Goal: Information Seeking & Learning: Check status

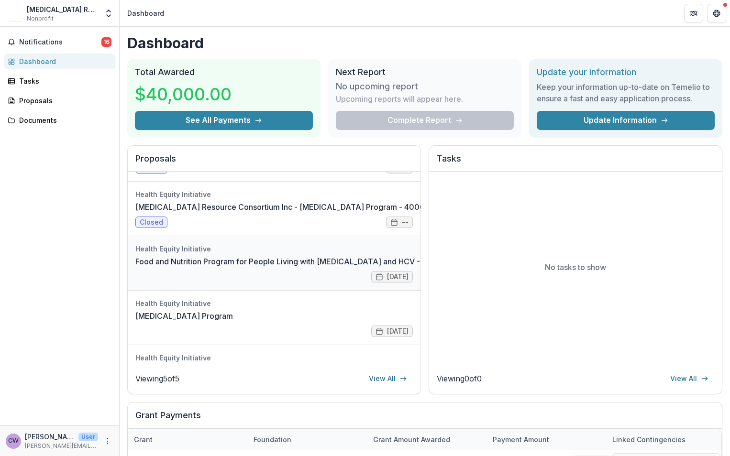
scroll to position [89, 0]
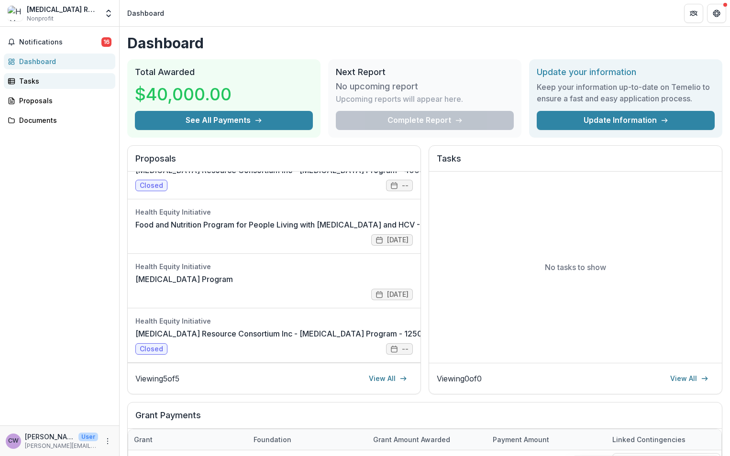
click at [45, 74] on link "Tasks" at bounding box center [59, 81] width 111 height 16
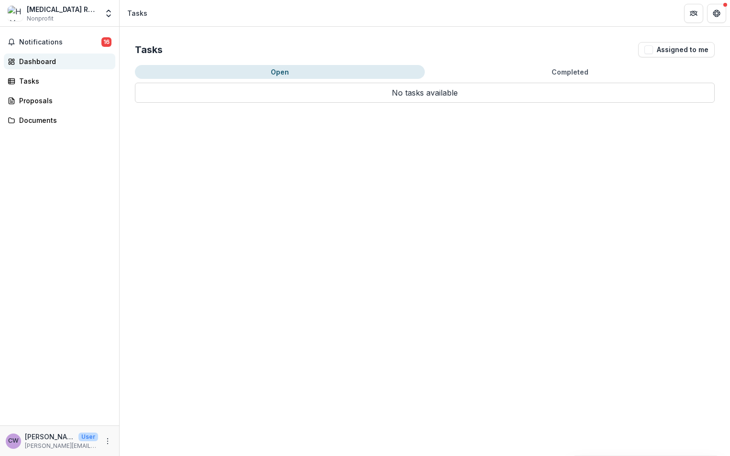
click at [49, 62] on div "Dashboard" at bounding box center [63, 61] width 89 height 10
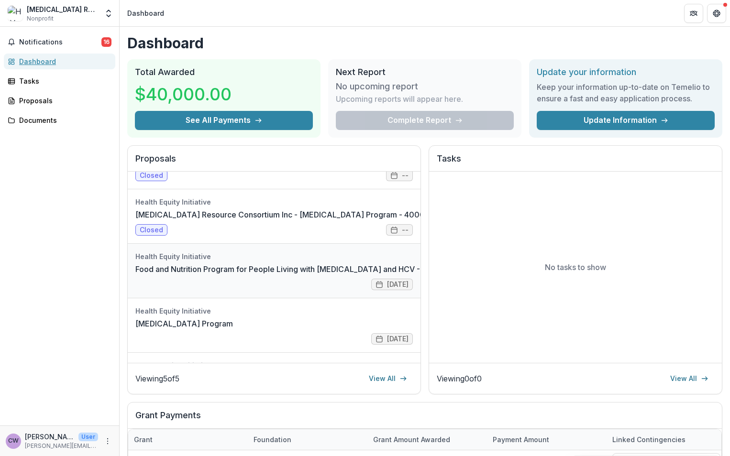
scroll to position [89, 0]
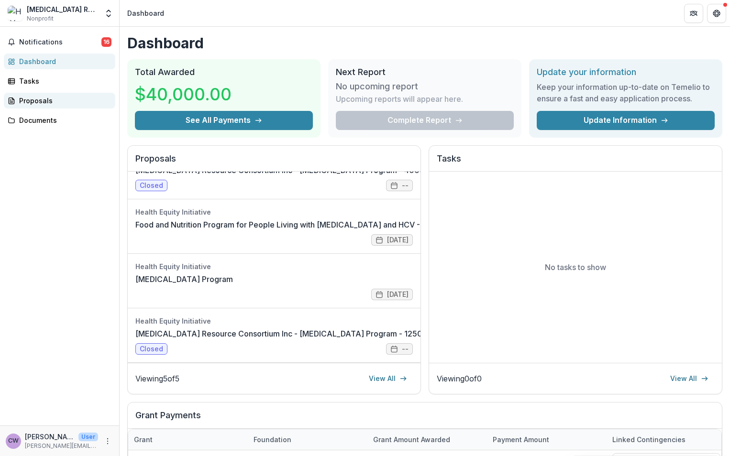
click at [43, 96] on div "Proposals" at bounding box center [63, 101] width 89 height 10
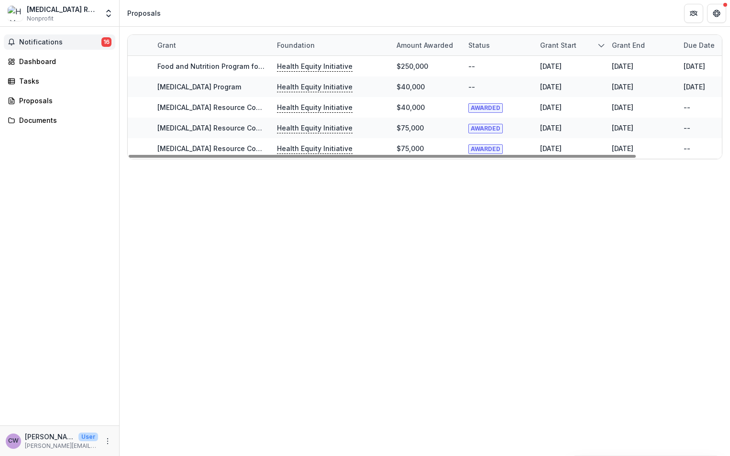
click at [42, 45] on span "Notifications" at bounding box center [60, 42] width 82 height 8
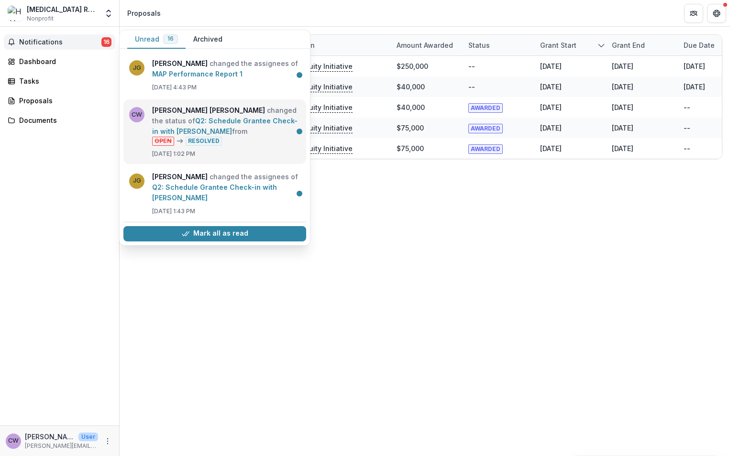
click at [238, 130] on link "Q2: Schedule Grantee Check-in with [PERSON_NAME]" at bounding box center [224, 126] width 145 height 19
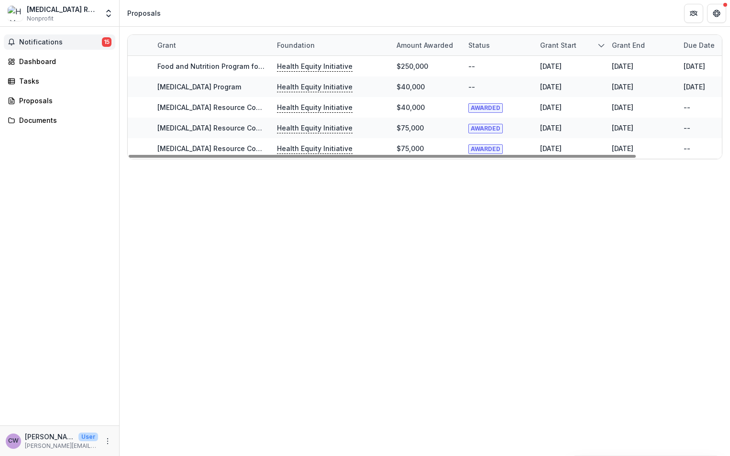
click at [55, 36] on button "Notifications 15" at bounding box center [59, 41] width 111 height 15
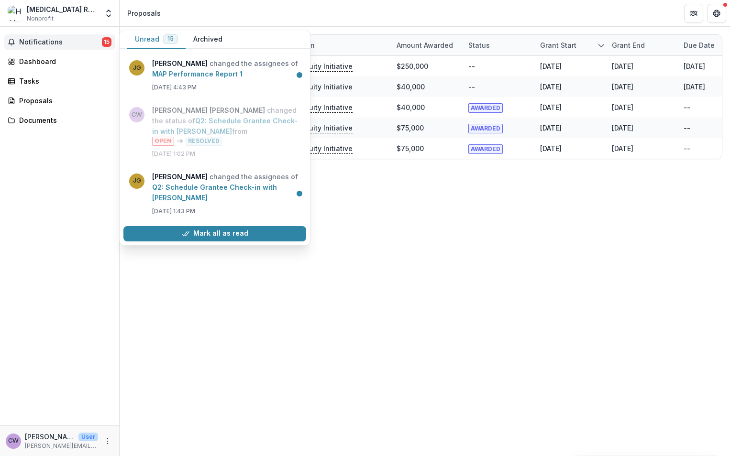
click at [210, 41] on button "Archived" at bounding box center [208, 39] width 44 height 19
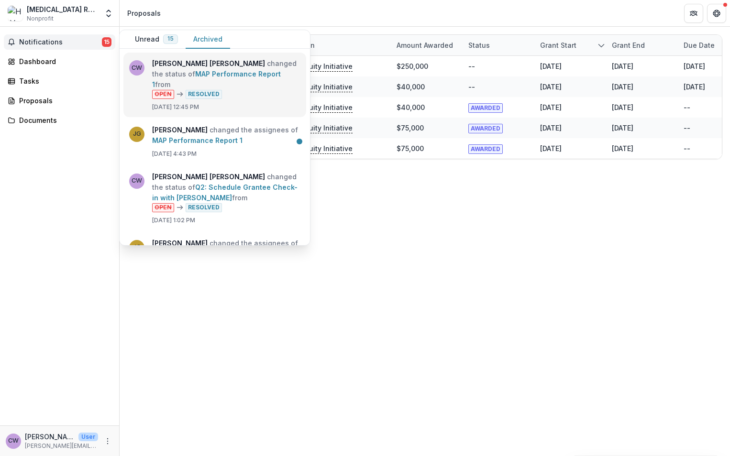
click at [250, 89] on link "MAP Performance Report 1" at bounding box center [216, 79] width 129 height 19
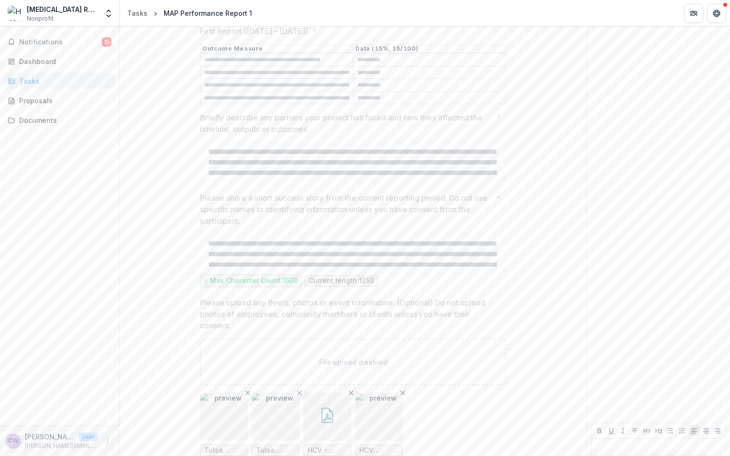
scroll to position [875, 0]
